Goal: Book appointment/travel/reservation

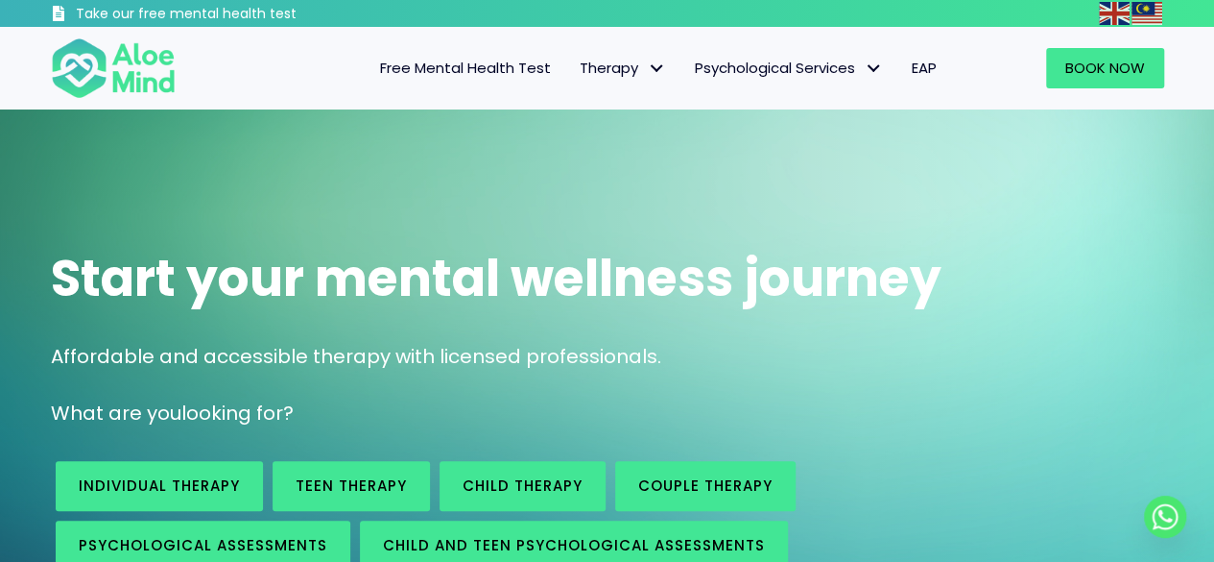
click at [436, 256] on span "Start your mental wellness journey" at bounding box center [496, 278] width 891 height 70
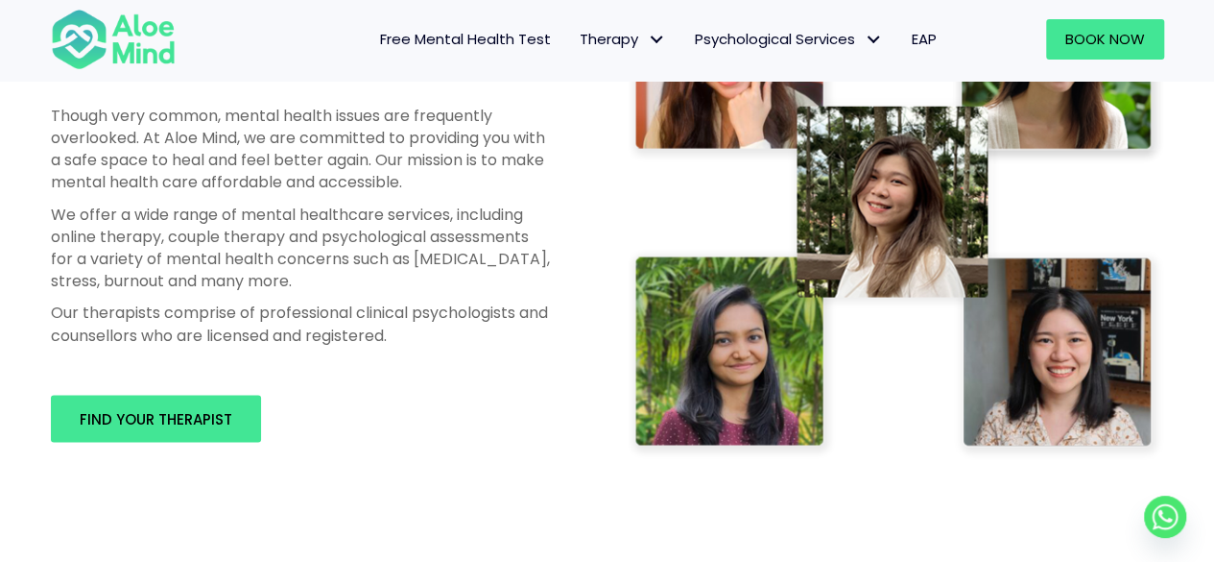
scroll to position [1344, 0]
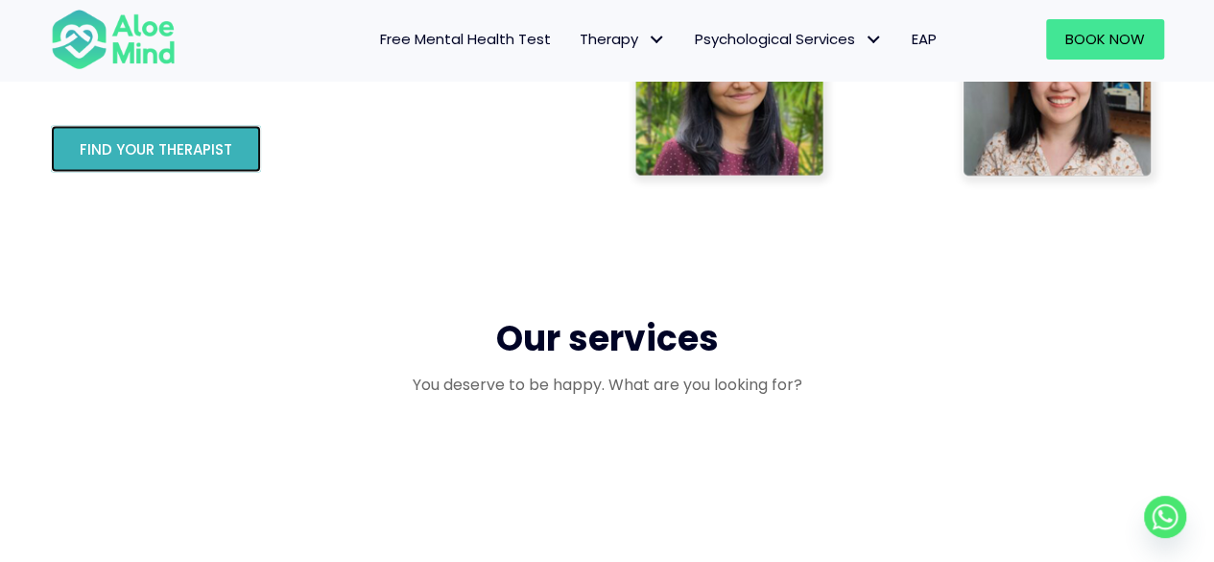
click at [239, 143] on link "Find your therapist" at bounding box center [156, 148] width 210 height 47
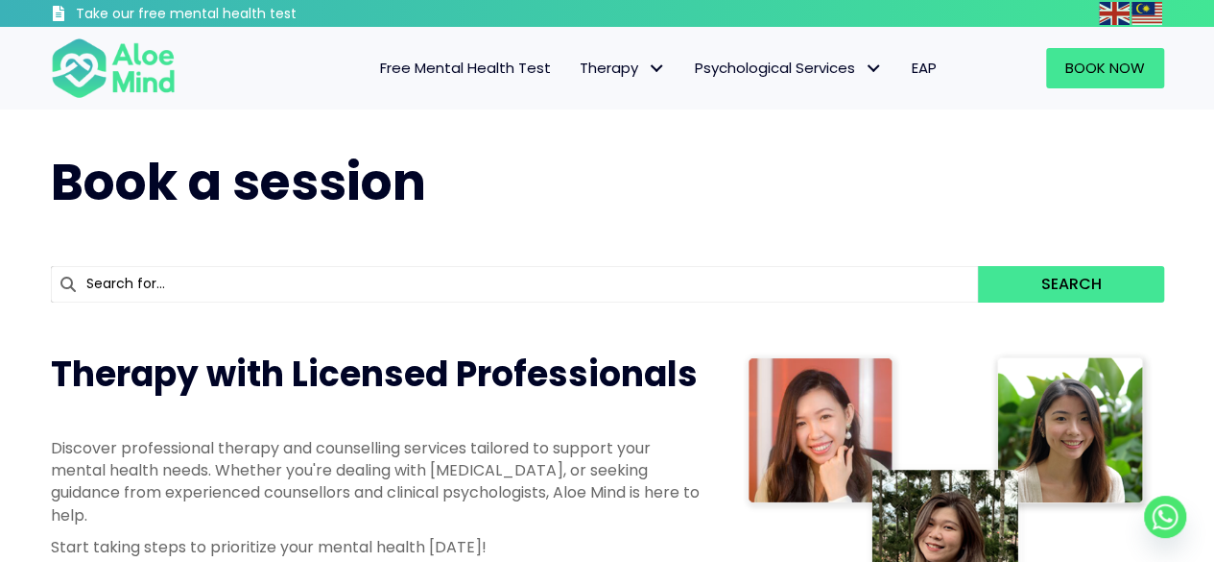
click at [239, 143] on div "Book a session" at bounding box center [608, 183] width 1152 height 108
